Goal: Task Accomplishment & Management: Manage account settings

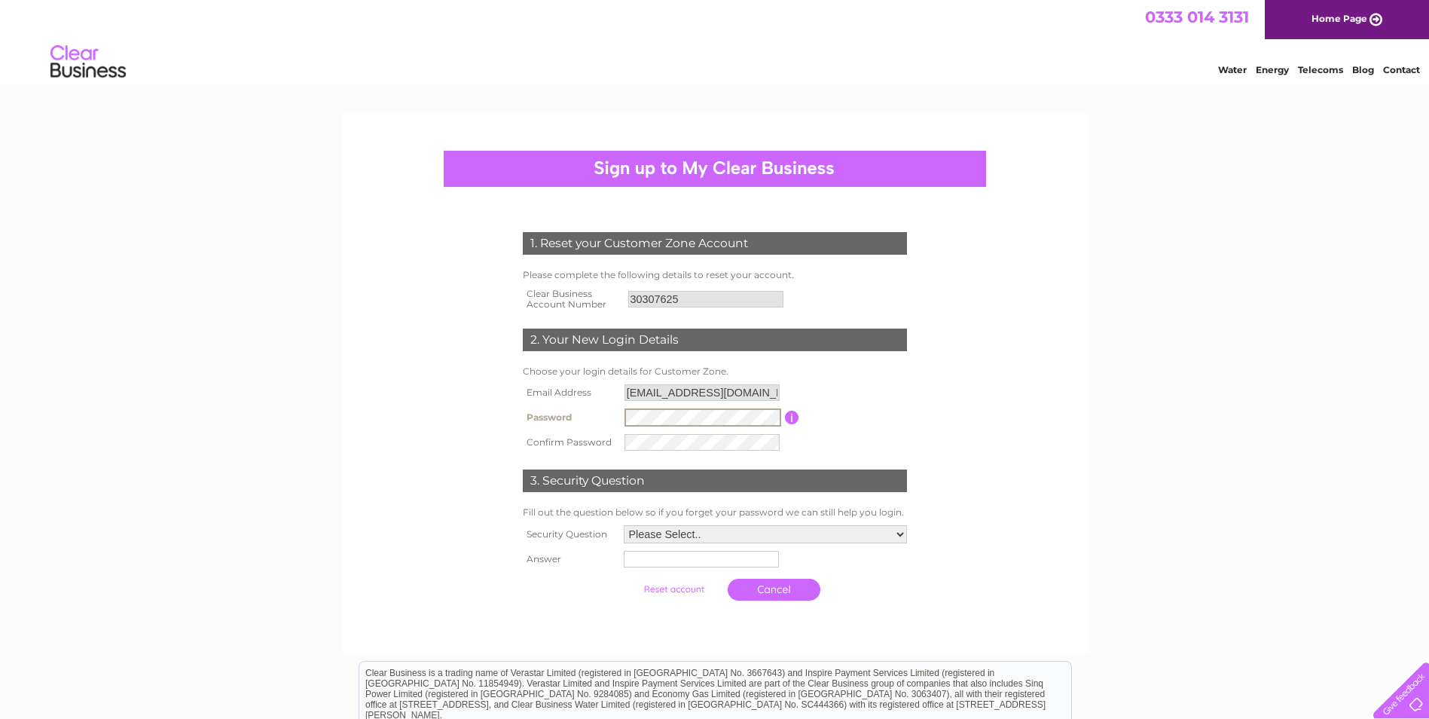
click at [530, 414] on tr "Password Password must be at least 6 characters long" at bounding box center [715, 418] width 392 height 26
click at [906, 425] on td "Password must be at least 6 characters long" at bounding box center [854, 418] width 111 height 26
click at [897, 534] on select "Please Select.. In what town or city was your first job? In what town or city d…" at bounding box center [765, 533] width 283 height 18
select select "6"
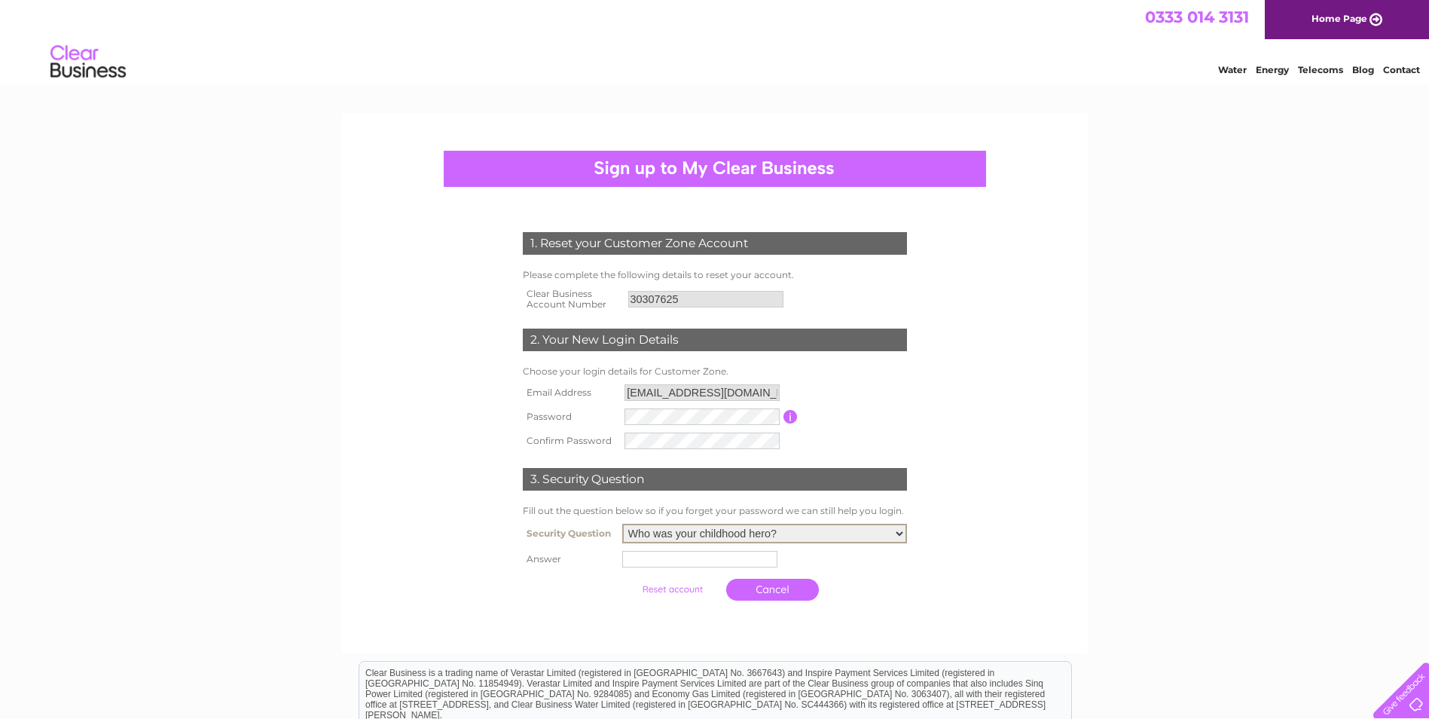
click at [622, 524] on select "Please Select.. In what town or city was your first job? In what town or city d…" at bounding box center [764, 534] width 285 height 20
click at [691, 557] on input "text" at bounding box center [699, 559] width 155 height 17
type input "Superman"
drag, startPoint x: 961, startPoint y: 600, endPoint x: 939, endPoint y: 600, distance: 22.6
click at [962, 600] on form "1. Reset your Customer Zone Account Please complete the following details to re…" at bounding box center [714, 420] width 717 height 436
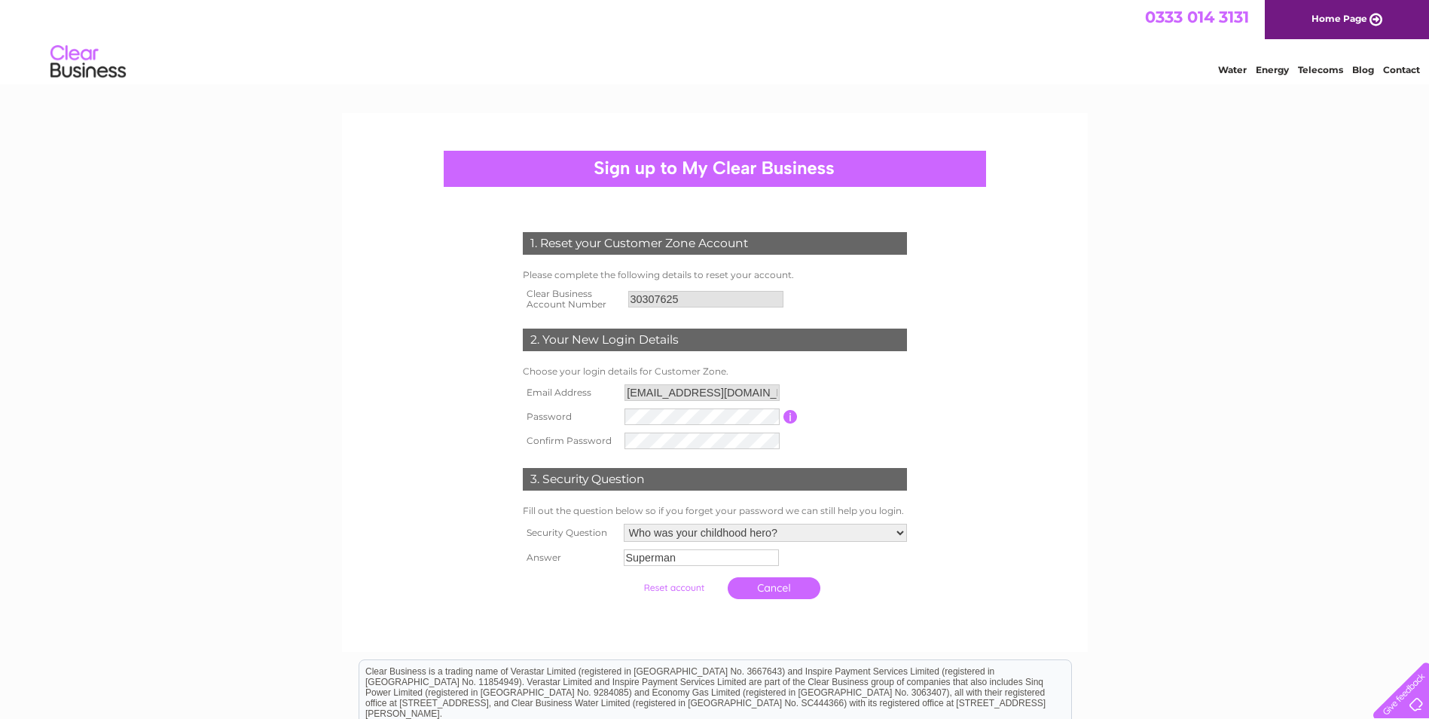
click at [791, 417] on input "button" at bounding box center [791, 417] width 14 height 14
click at [1036, 409] on form "1. Reset your Customer Zone Account Please complete the following details to re…" at bounding box center [714, 419] width 717 height 435
click at [688, 589] on input "submit" at bounding box center [674, 587] width 93 height 21
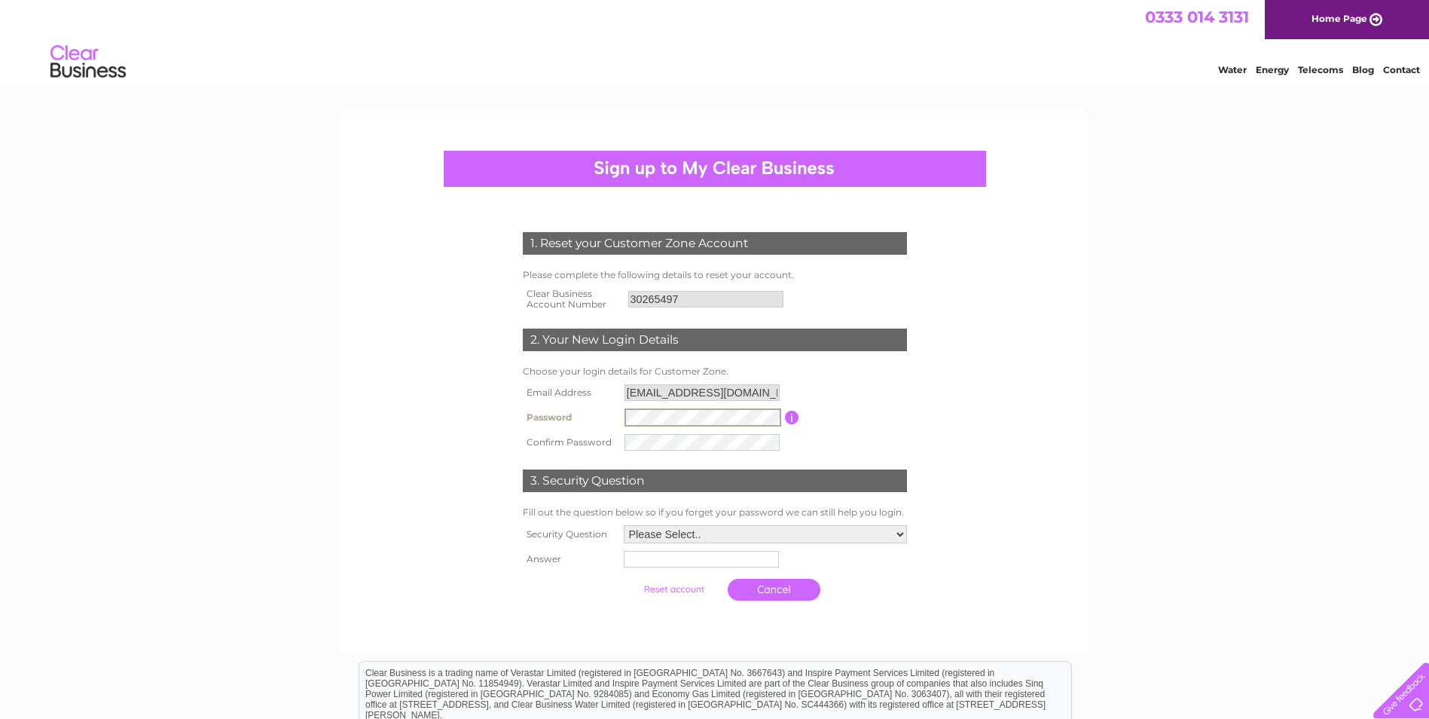
click at [961, 381] on form "1. Reset your Customer Zone Account Please complete the following details to re…" at bounding box center [714, 420] width 717 height 436
click at [930, 411] on div "1. Reset your Customer Zone Account Please complete the following details to re…" at bounding box center [714, 411] width 454 height 389
click at [899, 537] on select "Please Select.. In what town or city was your first job? In what town or city d…" at bounding box center [765, 533] width 283 height 18
select select "6"
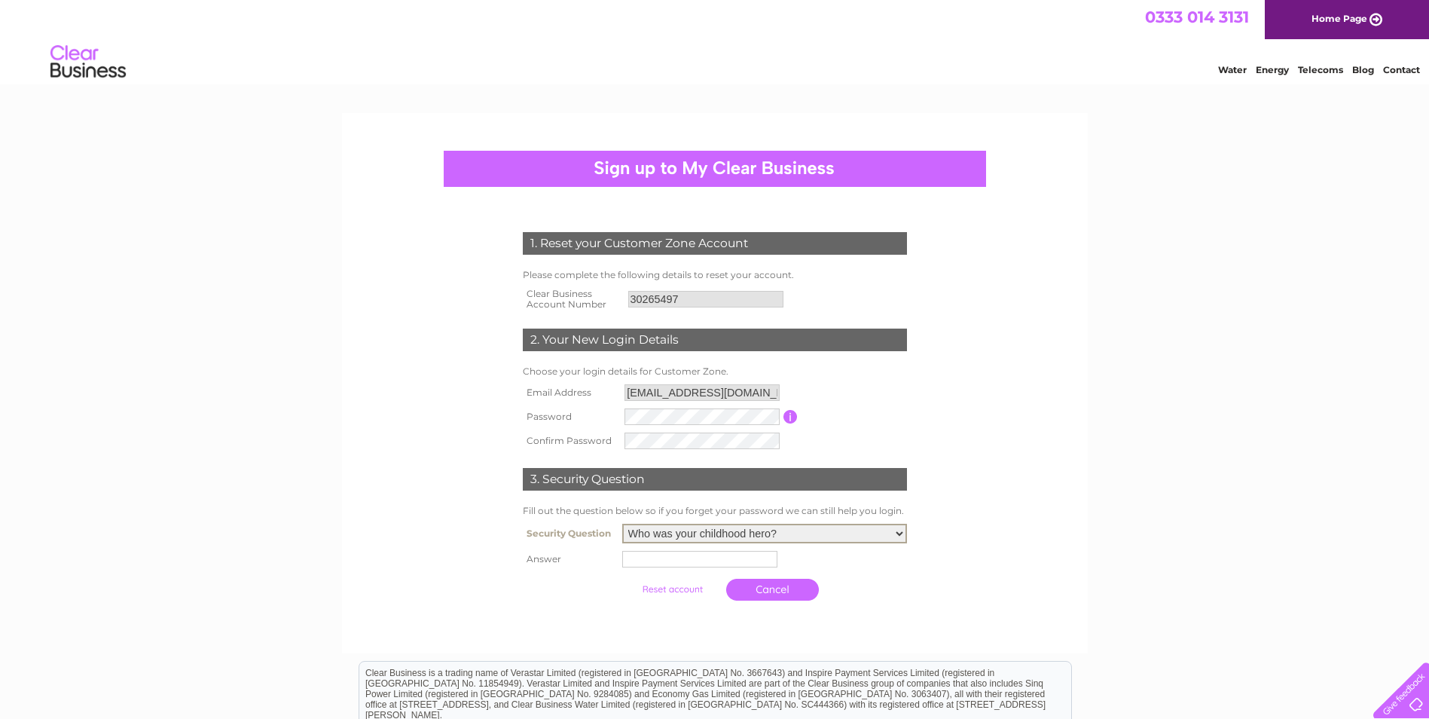
click at [622, 524] on select "Please Select.. In what town or city was your first job? In what town or city d…" at bounding box center [764, 534] width 285 height 20
click at [712, 568] on td at bounding box center [765, 559] width 292 height 24
type input "Batman"
click at [686, 589] on input "submit" at bounding box center [674, 587] width 93 height 21
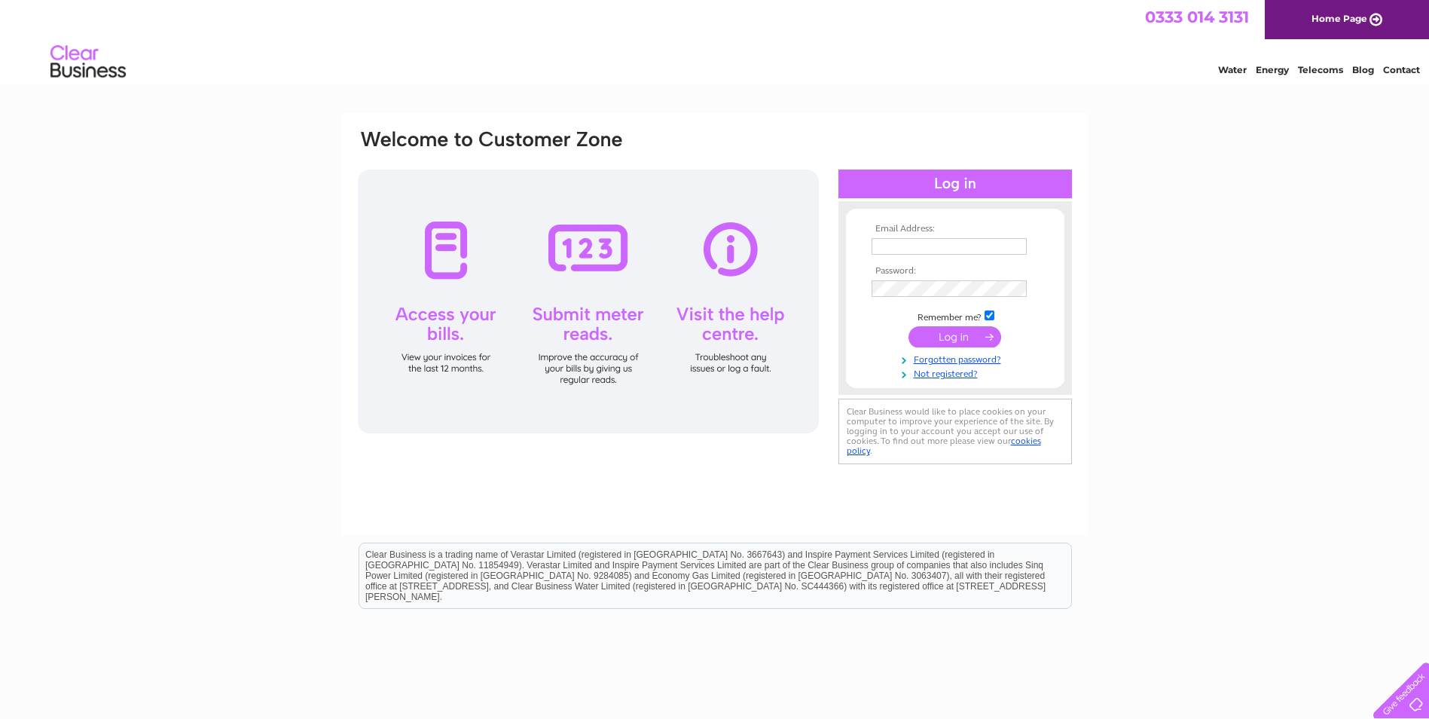
type input "[EMAIL_ADDRESS][DOMAIN_NAME]"
click at [973, 333] on input "submit" at bounding box center [955, 336] width 93 height 21
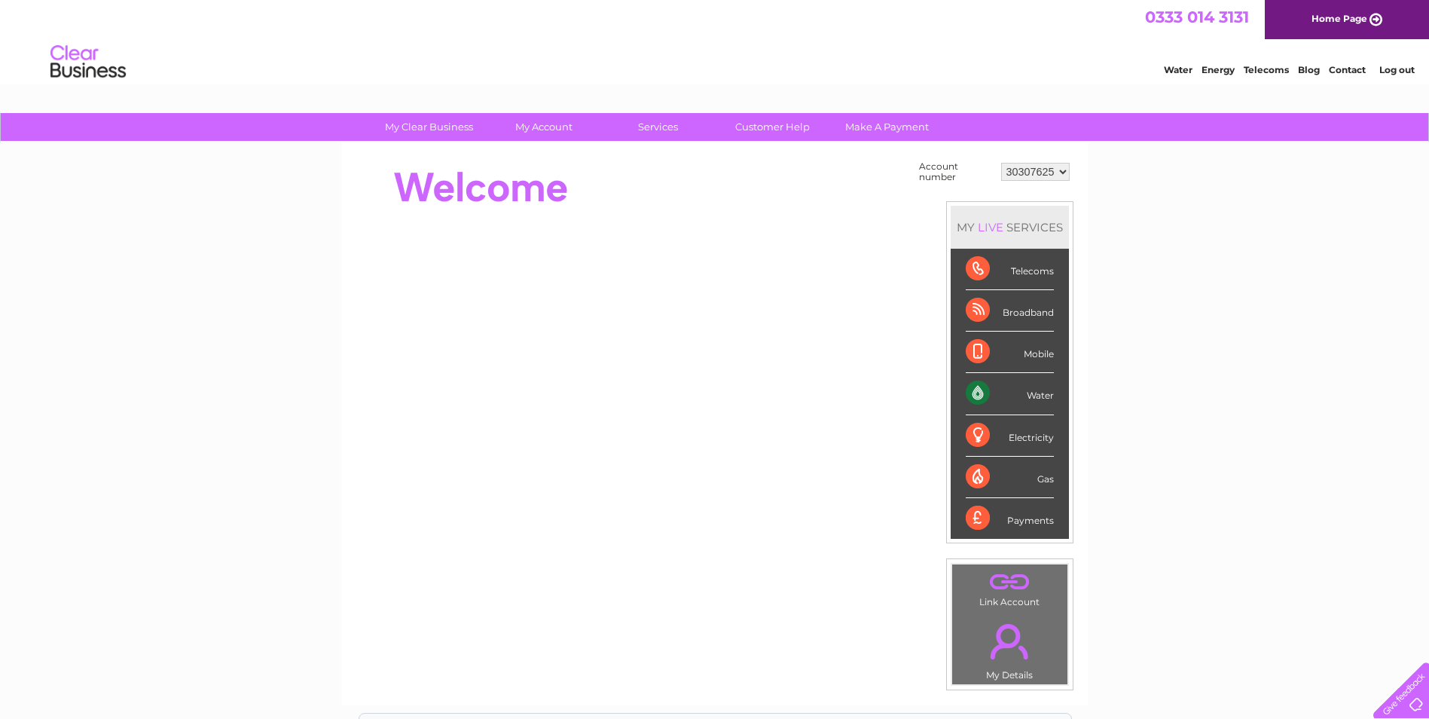
click at [1062, 175] on select "30307625" at bounding box center [1035, 172] width 69 height 18
click at [1061, 175] on select "30307625" at bounding box center [1035, 172] width 69 height 18
click at [1130, 228] on div "My Clear Business Login Details My Details My Preferences Link Account My Accou…" at bounding box center [714, 538] width 1429 height 850
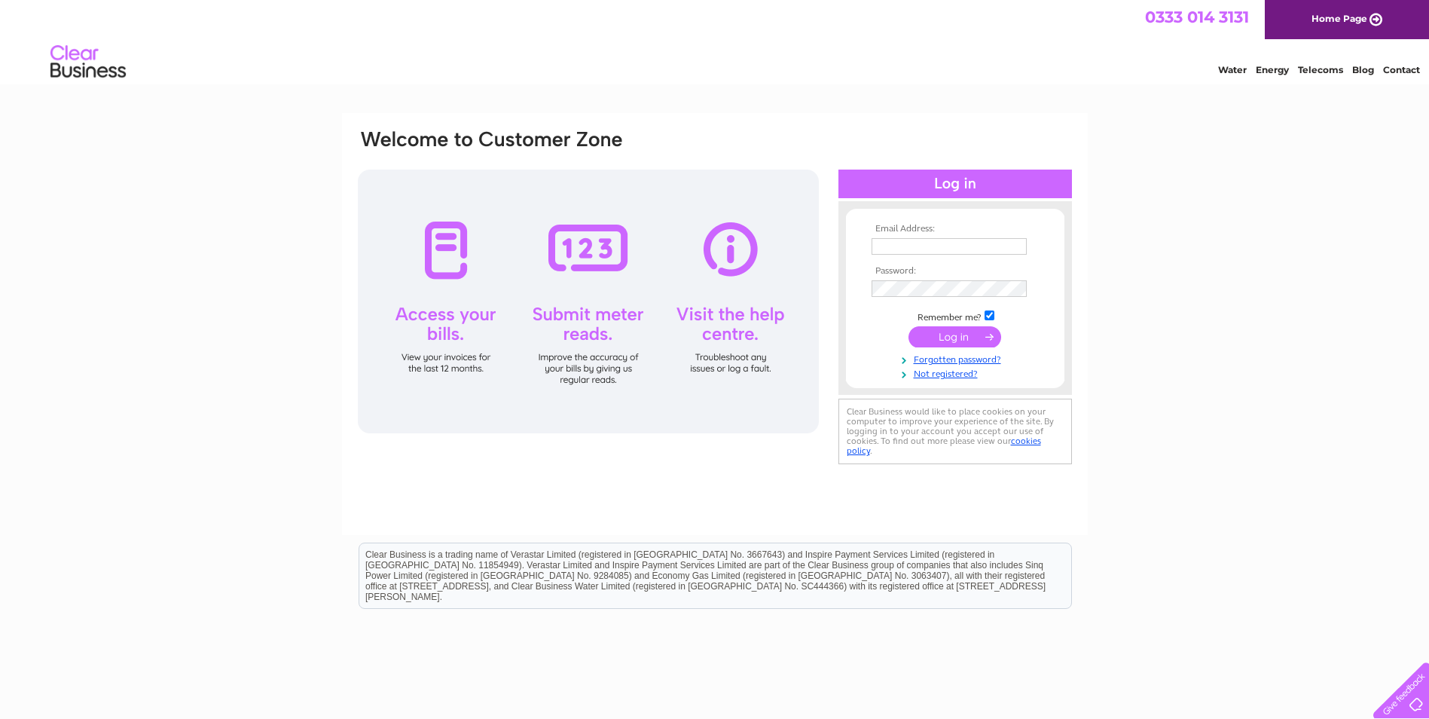
type input "[EMAIL_ADDRESS][DOMAIN_NAME]"
click at [967, 335] on input "submit" at bounding box center [955, 336] width 93 height 21
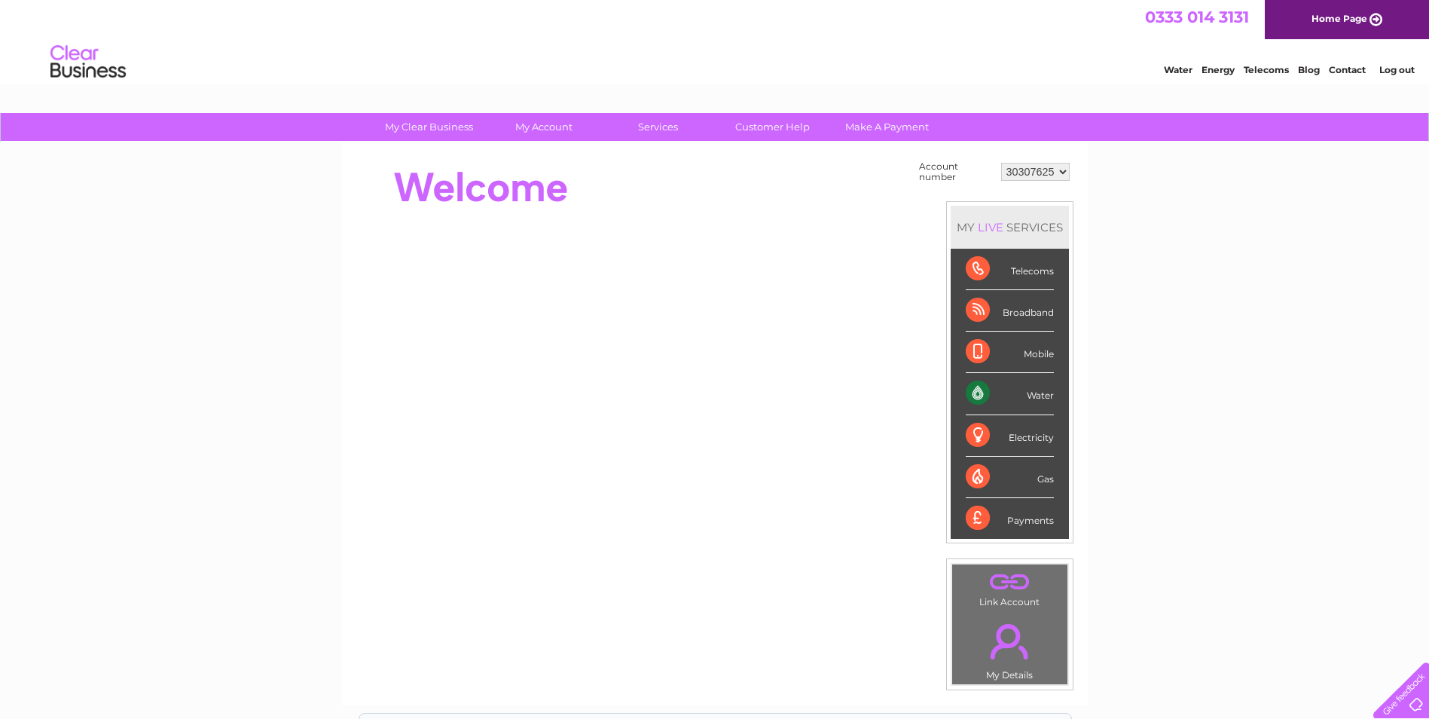
click at [1065, 170] on select "30307625" at bounding box center [1035, 172] width 69 height 18
click at [1113, 207] on div "My Clear Business Login Details My Details My Preferences Link Account My Accou…" at bounding box center [714, 538] width 1429 height 850
